Goal: Complete application form

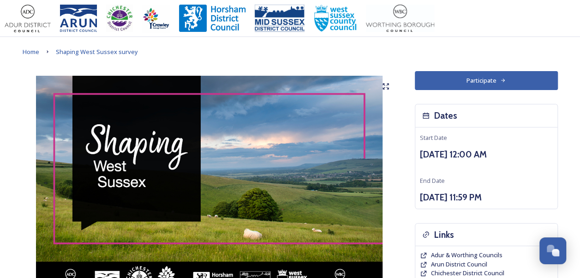
click at [439, 85] on button "Participate" at bounding box center [486, 80] width 143 height 19
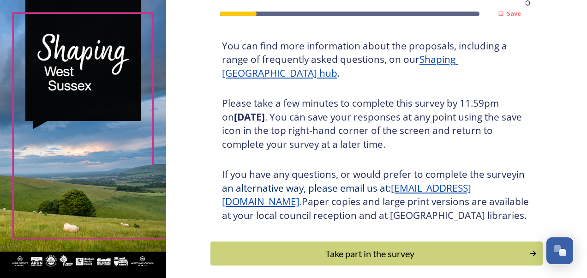
scroll to position [165, 0]
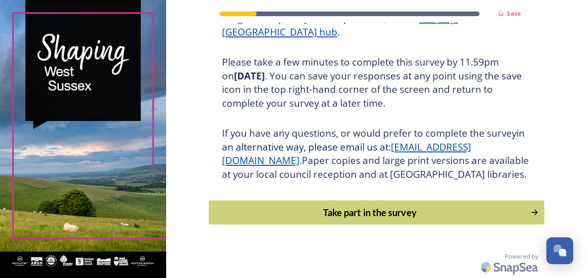
click at [341, 214] on div "Take part in the survey" at bounding box center [370, 212] width 312 height 14
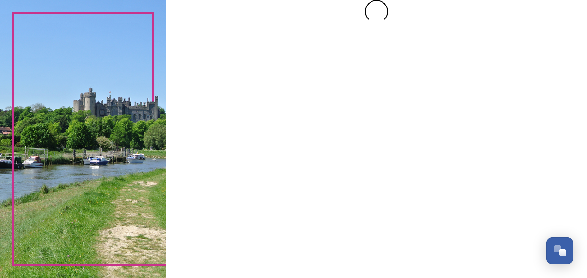
scroll to position [0, 0]
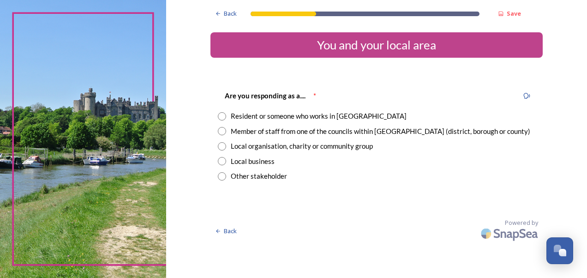
click at [324, 130] on div "Member of staff from one of the councils within West Sussex (district, borough …" at bounding box center [381, 131] width 300 height 11
radio input "true"
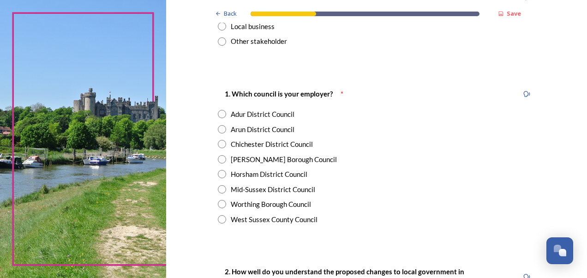
scroll to position [134, 0]
click at [286, 216] on div "West Sussex County Council" at bounding box center [274, 220] width 87 height 11
radio input "true"
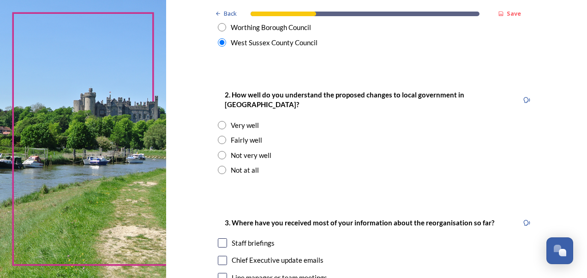
scroll to position [311, 0]
click at [253, 138] on div "2. How well do you understand the proposed changes to local government in West …" at bounding box center [377, 133] width 332 height 105
click at [251, 136] on div "Fairly well" at bounding box center [246, 141] width 31 height 11
radio input "true"
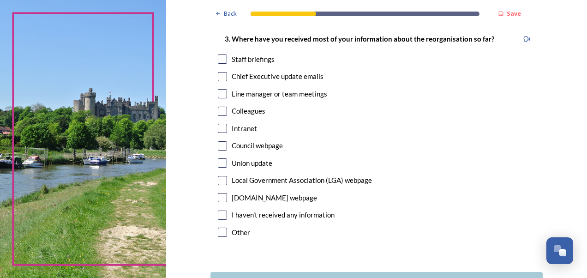
scroll to position [496, 0]
click at [257, 70] on div "Chief Executive update emails" at bounding box center [278, 75] width 92 height 11
checkbox input "true"
click at [218, 54] on input "checkbox" at bounding box center [222, 58] width 9 height 9
checkbox input "true"
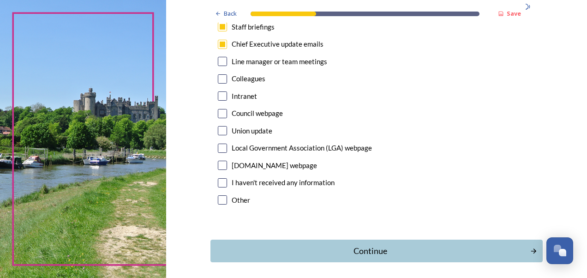
scroll to position [530, 0]
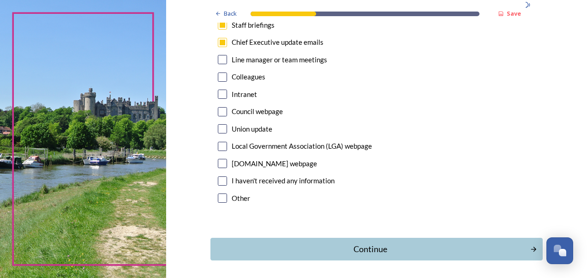
click at [218, 159] on input "checkbox" at bounding box center [222, 163] width 9 height 9
checkbox input "true"
drag, startPoint x: 250, startPoint y: 240, endPoint x: 237, endPoint y: 242, distance: 12.6
click at [237, 243] on div "Continue" at bounding box center [371, 249] width 310 height 12
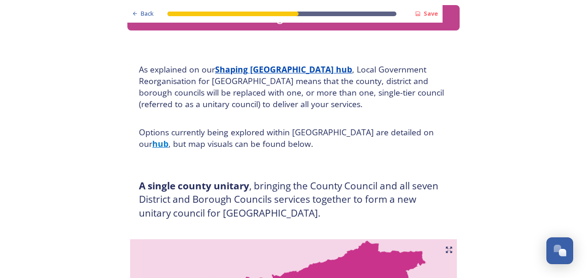
scroll to position [27, 0]
